Goal: Information Seeking & Learning: Learn about a topic

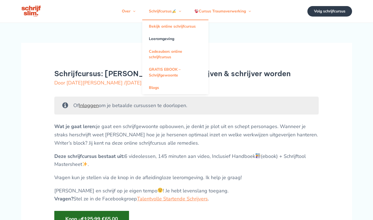
click at [163, 43] on link "Leeromgeving" at bounding box center [175, 39] width 66 height 12
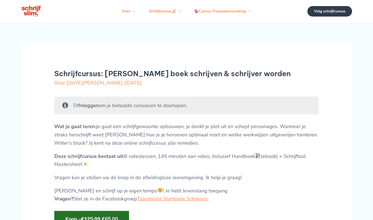
click at [93, 109] on link "Inloggen" at bounding box center [89, 105] width 20 height 7
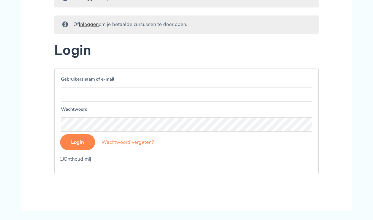
scroll to position [96, 0]
type input "bart@vercarre.be"
click at [77, 150] on input "Login" at bounding box center [77, 142] width 35 height 16
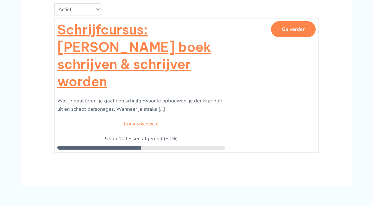
scroll to position [102, 0]
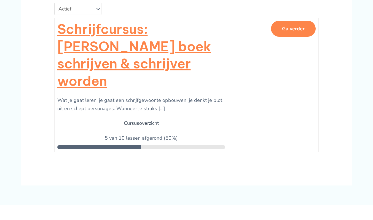
click at [152, 120] on link "Cursusoverzicht" at bounding box center [141, 123] width 35 height 7
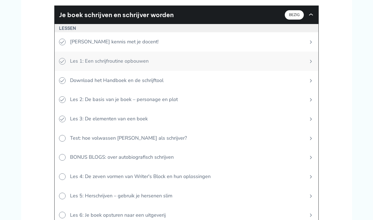
scroll to position [227, 0]
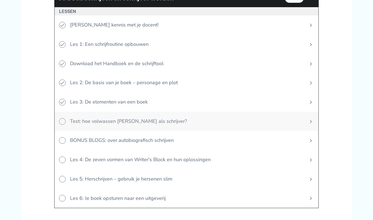
click at [111, 119] on span "Test: hoe volwassen ben jij als schrijver?" at bounding box center [185, 121] width 238 height 19
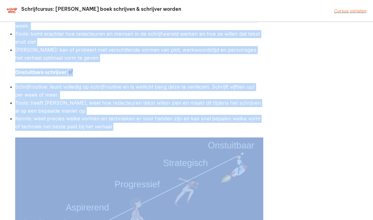
scroll to position [623, 0]
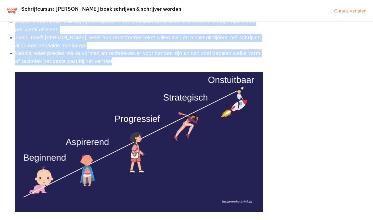
drag, startPoint x: 15, startPoint y: 101, endPoint x: 133, endPoint y: 61, distance: 124.2
click at [133, 61] on li "Kennis: weet precies welke vormen en technieken er voor handen zijn en kan snel…" at bounding box center [139, 57] width 248 height 16
copy div "Beginnend schrijver Schrijfroutine: heeft moeite met opstarten en consequent, w…"
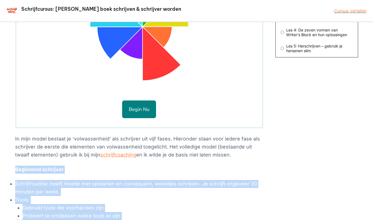
scroll to position [200, 0]
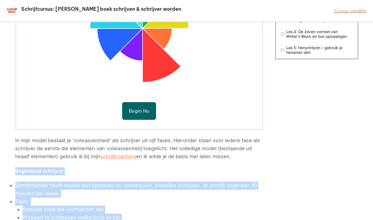
click at [143, 109] on button "Begin nu" at bounding box center [139, 111] width 34 height 18
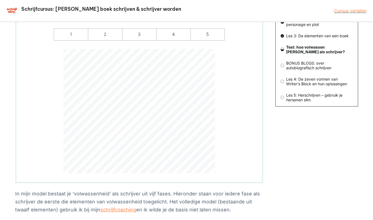
scroll to position [135, 0]
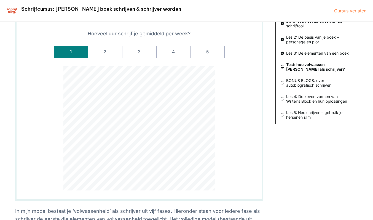
click at [74, 53] on label "1" at bounding box center [71, 52] width 34 height 12
click at [0, 0] on input "1" at bounding box center [0, 0] width 0 height 0
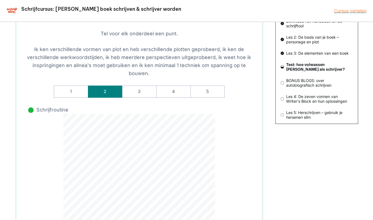
click at [107, 92] on label "2" at bounding box center [105, 92] width 34 height 12
click at [0, 0] on input "2" at bounding box center [0, 0] width 0 height 0
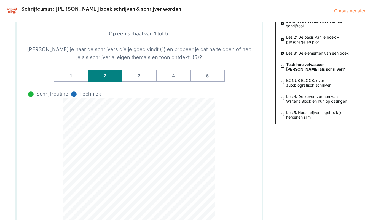
click at [115, 75] on label "2" at bounding box center [105, 76] width 34 height 12
click at [0, 0] on werk-rate-2 "2" at bounding box center [0, 0] width 0 height 0
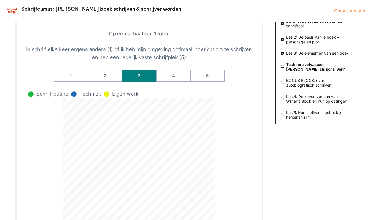
click at [145, 76] on label "3" at bounding box center [139, 76] width 34 height 12
click at [0, 0] on -omgeving-rate-3 "3" at bounding box center [0, 0] width 0 height 0
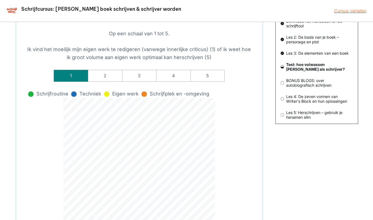
click at [81, 78] on label "1" at bounding box center [71, 76] width 34 height 12
click at [0, 0] on input "1" at bounding box center [0, 0] width 0 height 0
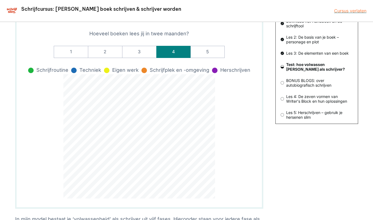
click at [171, 55] on label "4" at bounding box center [173, 52] width 34 height 12
click at [0, 0] on input "4" at bounding box center [0, 0] width 0 height 0
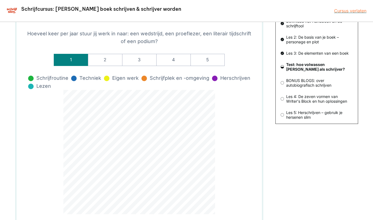
click at [71, 60] on label "1" at bounding box center [71, 60] width 34 height 12
click at [0, 0] on insturen-rate-1 "1" at bounding box center [0, 0] width 0 height 0
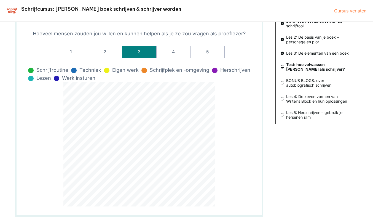
click at [143, 54] on label "3" at bounding box center [139, 52] width 34 height 12
click at [0, 0] on input "3" at bounding box center [0, 0] width 0 height 0
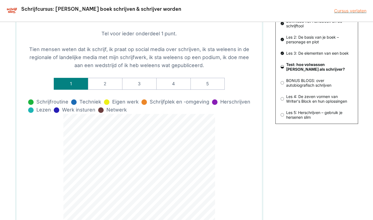
click at [69, 82] on label "1" at bounding box center [71, 84] width 34 height 12
click at [0, 0] on input "1" at bounding box center [0, 0] width 0 height 0
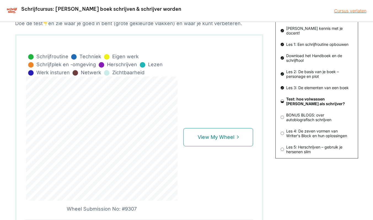
scroll to position [99, 0]
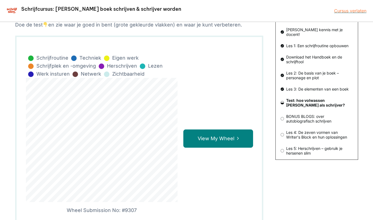
click at [208, 136] on link "View My Wheel" at bounding box center [219, 138] width 70 height 18
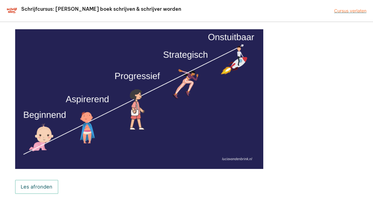
scroll to position [755, 0]
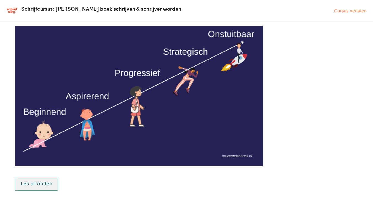
click at [35, 185] on button "Les afronden" at bounding box center [36, 184] width 43 height 14
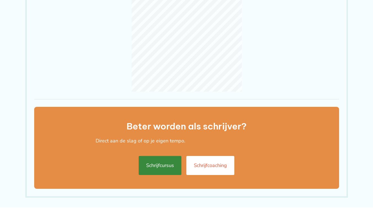
scroll to position [140, 0]
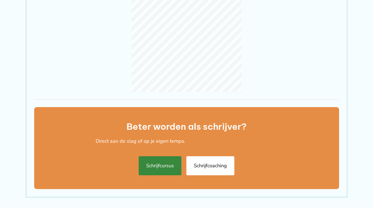
click at [206, 159] on link "Schrijfcoaching" at bounding box center [211, 165] width 48 height 19
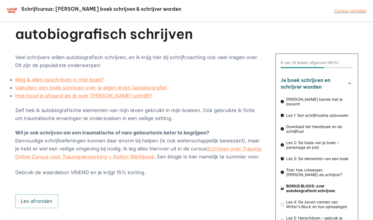
scroll to position [31, 0]
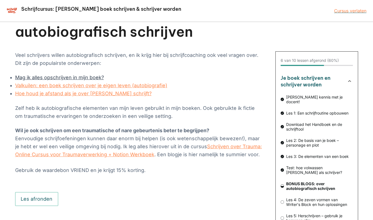
click at [42, 78] on link "Mag ik alles opschrijven in mijn boek?" at bounding box center [59, 78] width 89 height 6
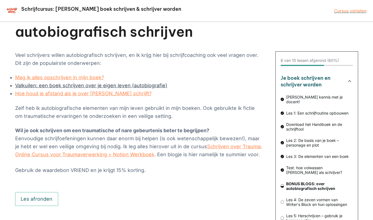
click at [84, 87] on link "Valkuilen: een boek schrijven over je eigen leven (autobiografie)" at bounding box center [91, 86] width 152 height 6
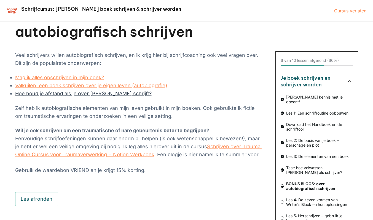
click at [74, 96] on link "Hoe houd je afstand als je over jezelf schrijft?" at bounding box center [83, 94] width 137 height 6
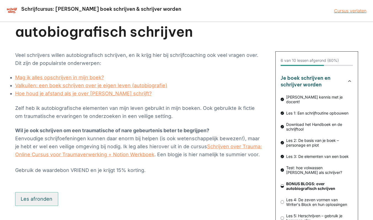
click at [41, 199] on button "Les afronden" at bounding box center [36, 199] width 43 height 14
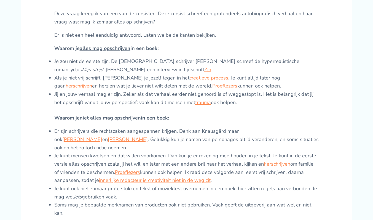
scroll to position [272, 0]
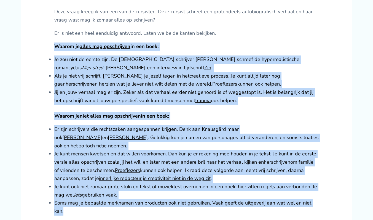
drag, startPoint x: 55, startPoint y: 54, endPoint x: 323, endPoint y: 202, distance: 306.1
copy div "Waarom je alles mag opschrijven in een boek: Je zou niet de eerste zijn. De Noo…"
click at [112, 86] on li "Als je niet vrij schrijft, houd je jezelf tegen in het creatieve process . Je k…" at bounding box center [186, 80] width 265 height 16
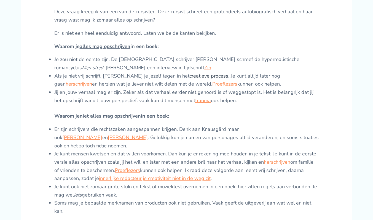
click at [190, 79] on link "creatieve process" at bounding box center [209, 76] width 39 height 7
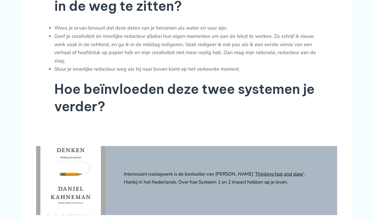
scroll to position [479, 0]
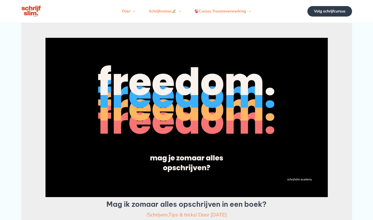
scroll to position [272, 0]
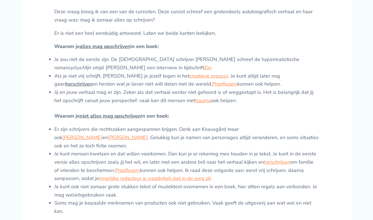
click at [92, 84] on link "herschrijven" at bounding box center [79, 84] width 26 height 7
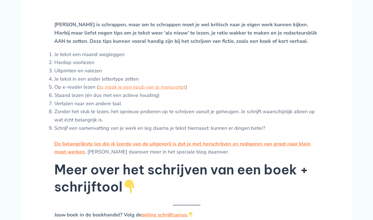
scroll to position [259, 0]
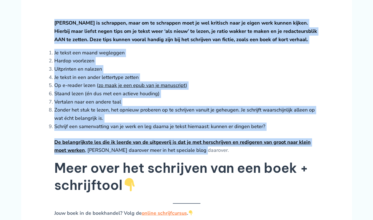
drag, startPoint x: 187, startPoint y: 160, endPoint x: 49, endPoint y: 31, distance: 187.7
copy div "Herschrijven is schrappen, maar om te schrappen moet je wel kritisch naar je ei…"
click at [227, 90] on li "Op e-reader lezen ( zo maak je een epub van je manuscript )" at bounding box center [186, 85] width 265 height 8
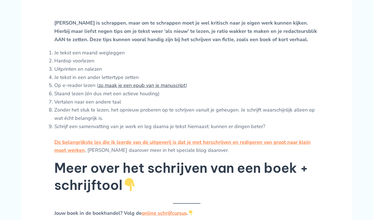
click at [174, 89] on link "zo maak je een epub van je manuscript" at bounding box center [142, 85] width 87 height 7
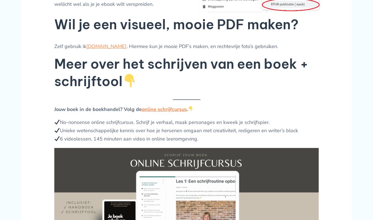
scroll to position [573, 0]
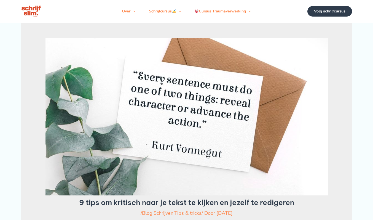
scroll to position [259, 0]
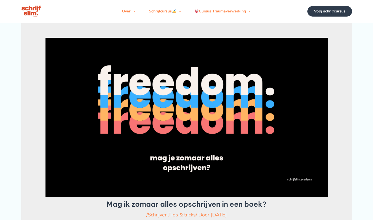
scroll to position [272, 0]
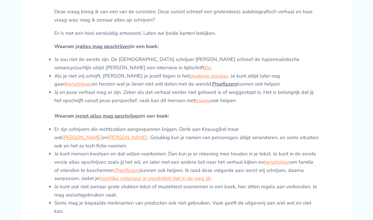
click at [213, 87] on link "Proeflezers" at bounding box center [225, 84] width 25 height 7
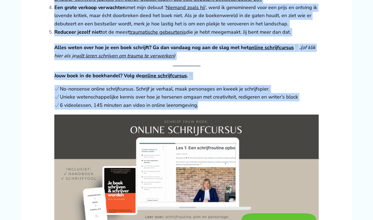
scroll to position [575, 0]
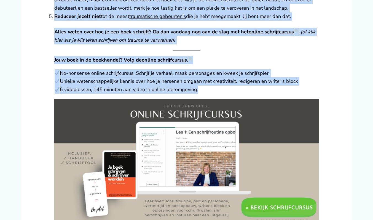
drag, startPoint x: 54, startPoint y: 68, endPoint x: 309, endPoint y: 8, distance: 261.6
click at [309, 12] on li "Reduceer jezelf niet tot de meest traumatische gebeurtenis die je hebt meegemaa…" at bounding box center [186, 16] width 265 height 8
copy ol "Write what you know: dit is een tip die je als beginnende schrijver zult tegenk…"
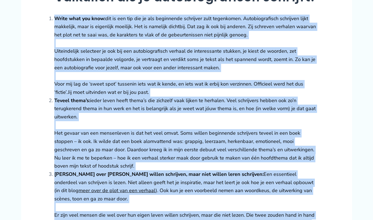
scroll to position [335, 0]
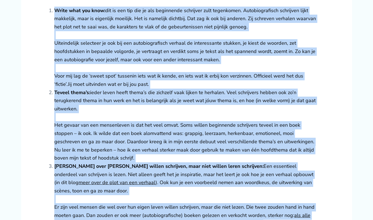
click at [84, 16] on li "Write what you know: dit is een tip die je als beginnende schrijver zult tegenk…" at bounding box center [186, 48] width 265 height 82
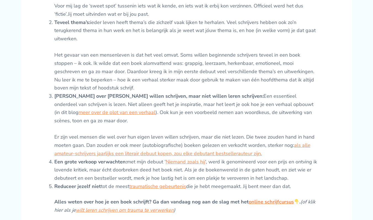
scroll to position [409, 0]
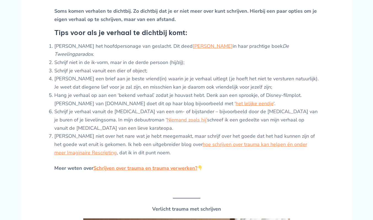
scroll to position [231, 0]
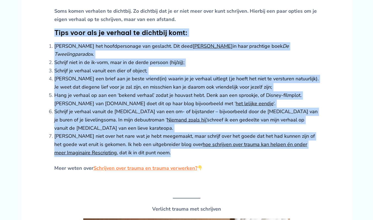
drag, startPoint x: 55, startPoint y: 40, endPoint x: 149, endPoint y: 149, distance: 144.1
click at [149, 149] on li "[PERSON_NAME] niet over het nare wat je hebt meegemaakt, maar schrijf over het …" at bounding box center [186, 144] width 265 height 25
copy div "Lore ipsu dol si ametcon ad elitsedd eius: Temporin utl etdoloremagnaa eni admi…"
click at [100, 62] on li "Schrijf niet in de ik-vorm, maar in de derde persoon (hij/zij);" at bounding box center [186, 63] width 265 height 8
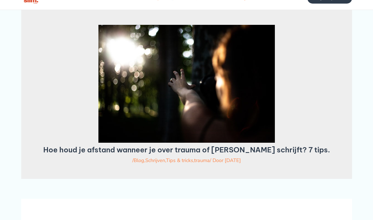
scroll to position [0, 0]
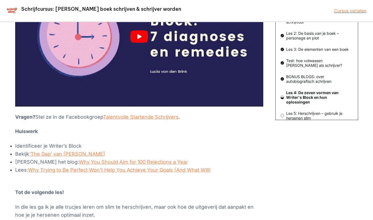
scroll to position [162, 0]
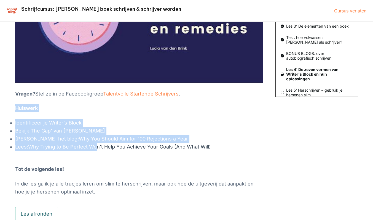
drag, startPoint x: 15, startPoint y: 109, endPoint x: 98, endPoint y: 144, distance: 90.1
click at [98, 144] on div "Les 4: De zeven vormen van Writer’s Block en hun oplossingen 7 van 10 lessen af…" at bounding box center [186, 55] width 373 height 390
click at [98, 144] on link "Why Trying to Be Perfect Won’t Help You Achieve Your Goals (And What Will)" at bounding box center [119, 147] width 183 height 6
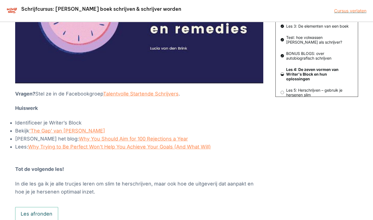
click at [81, 161] on p "Tot de volgende les!" at bounding box center [139, 165] width 248 height 16
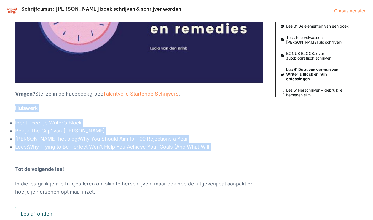
drag, startPoint x: 15, startPoint y: 108, endPoint x: 246, endPoint y: 147, distance: 233.7
click at [246, 147] on div "Iedereen krijgt vroeg of laat last van een schrijfkwaal. Dat is niet erg, en va…" at bounding box center [139, 58] width 248 height 275
click at [246, 147] on li "Lees: Why Trying to Be Perfect Won’t Help You Achieve Your Goals (And What Will)" at bounding box center [139, 147] width 248 height 8
copy div "Huiswerk Identificeer je Writer’s Block Bekijk ‘The Gap’ van Ira Glass Lees het…"
click at [176, 113] on div "Iedereen krijgt vroeg of laat last van een schrijfkwaal. Dat is niet erg, en va…" at bounding box center [139, 58] width 248 height 275
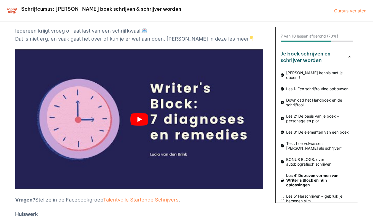
scroll to position [55, 0]
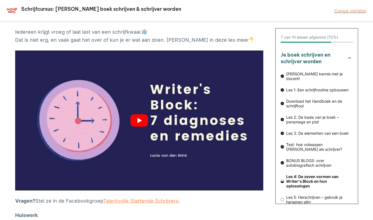
click at [137, 117] on button "play Youtube video" at bounding box center [139, 121] width 248 height 140
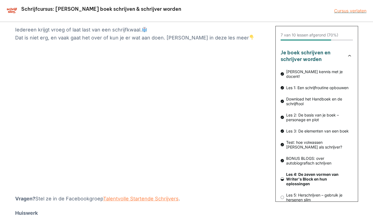
scroll to position [58, 0]
